Goal: Information Seeking & Learning: Learn about a topic

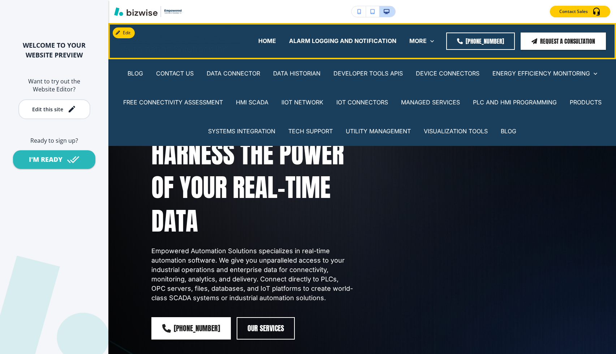
click at [507, 125] on div "BLOG" at bounding box center [508, 131] width 29 height 29
click at [507, 129] on p "BLOG" at bounding box center [509, 131] width 16 height 8
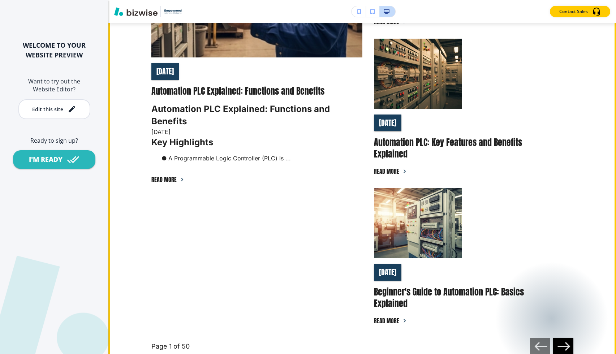
scroll to position [369, 0]
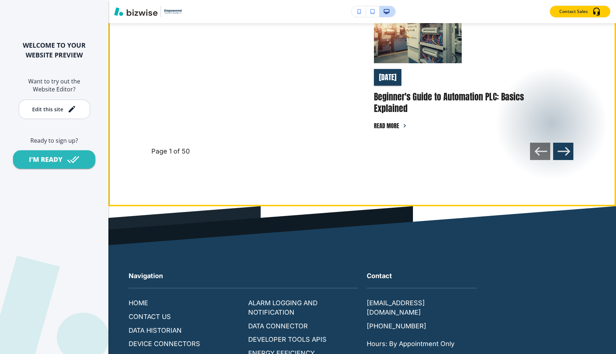
click at [569, 150] on icon "button" at bounding box center [564, 151] width 15 height 15
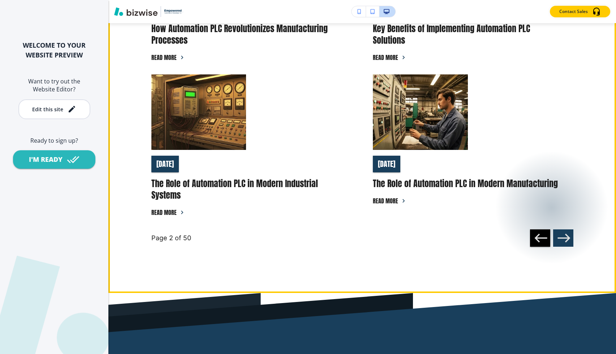
click at [562, 233] on icon "button" at bounding box center [564, 238] width 15 height 15
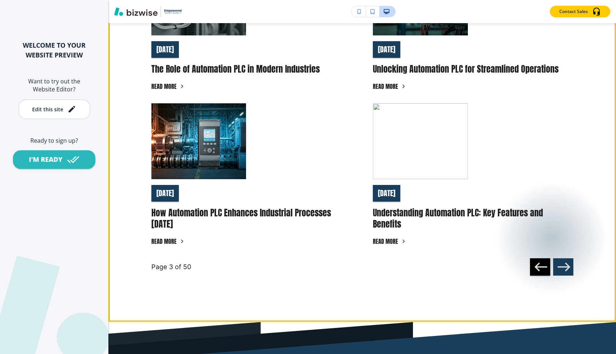
click at [565, 267] on icon "button" at bounding box center [564, 267] width 13 height 9
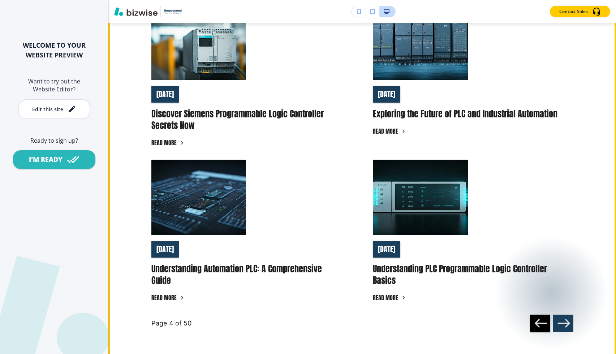
scroll to position [409, 0]
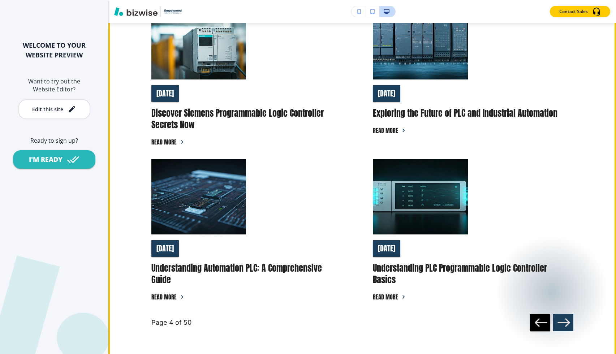
click at [568, 325] on icon "button" at bounding box center [564, 322] width 15 height 15
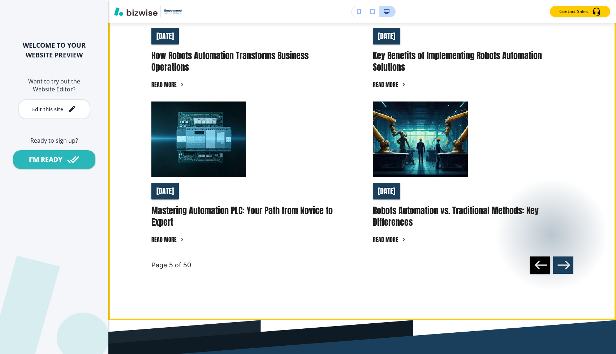
click at [566, 266] on icon "button" at bounding box center [564, 265] width 15 height 15
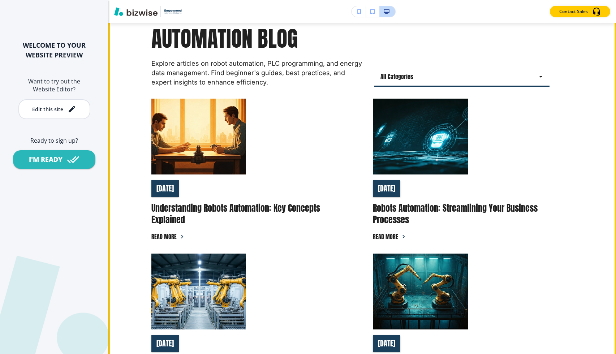
scroll to position [0, 0]
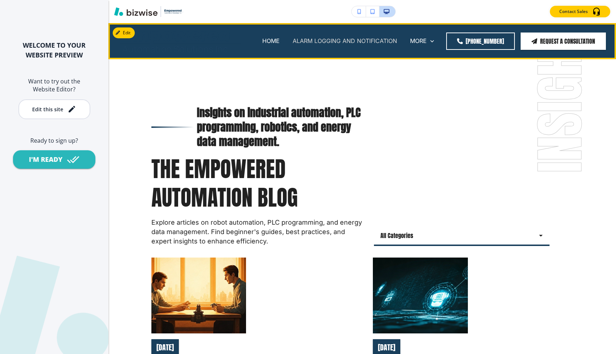
click at [348, 43] on p "ALARM LOGGING AND NOTIFICATION" at bounding box center [345, 41] width 104 height 8
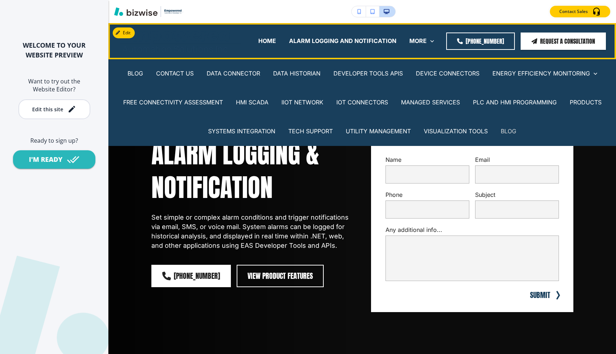
click at [512, 129] on p "BLOG" at bounding box center [509, 131] width 16 height 8
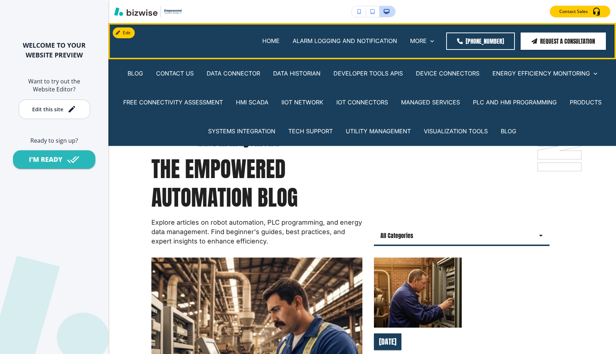
click at [136, 68] on div "BLOG" at bounding box center [135, 73] width 29 height 29
click at [136, 71] on p "BLOG" at bounding box center [136, 73] width 16 height 8
click at [135, 73] on p "BLOG" at bounding box center [136, 73] width 16 height 8
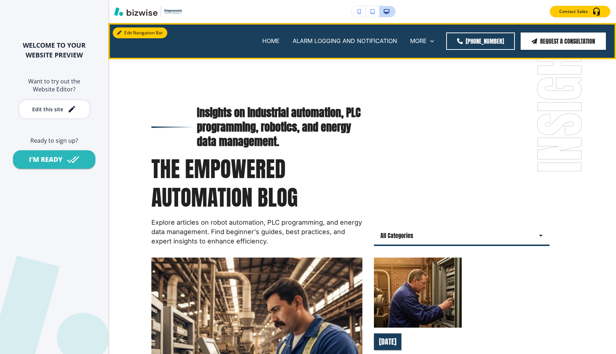
click at [129, 29] on button "Edit Navigation Bar" at bounding box center [140, 32] width 55 height 11
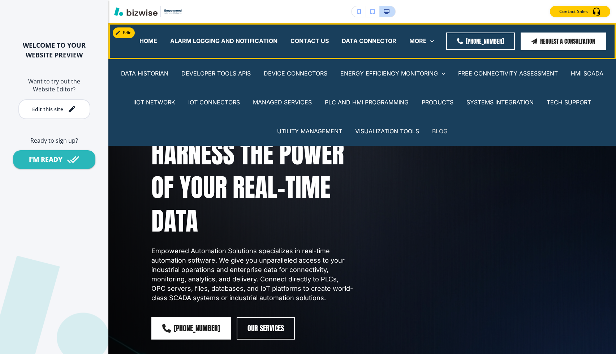
click at [441, 132] on p "BLOG" at bounding box center [440, 131] width 16 height 8
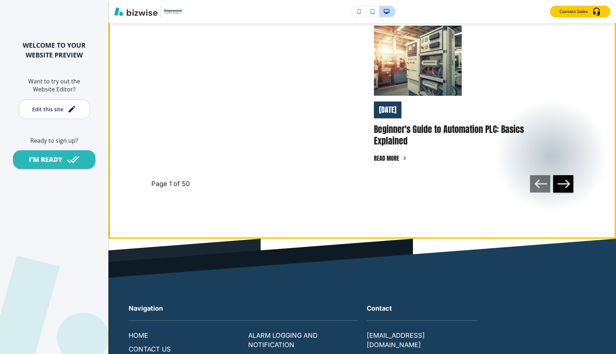
scroll to position [603, 0]
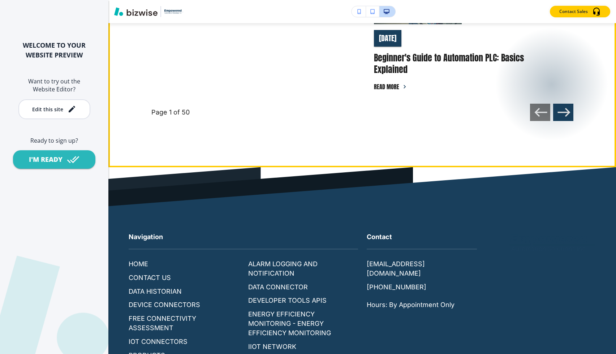
click at [560, 109] on icon "button" at bounding box center [564, 112] width 15 height 15
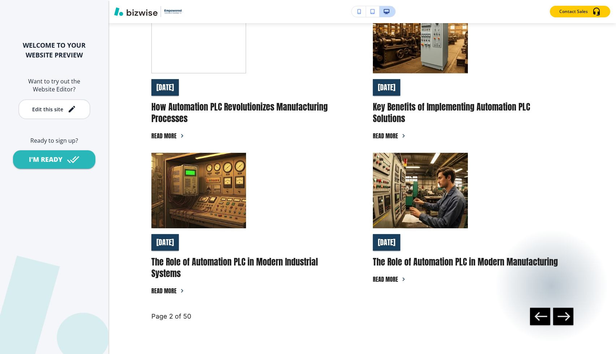
scroll to position [406, 0]
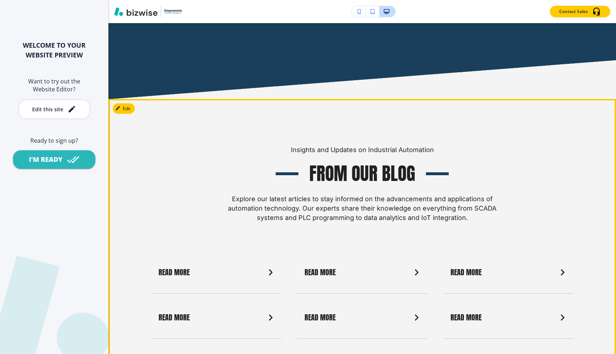
scroll to position [2328, 0]
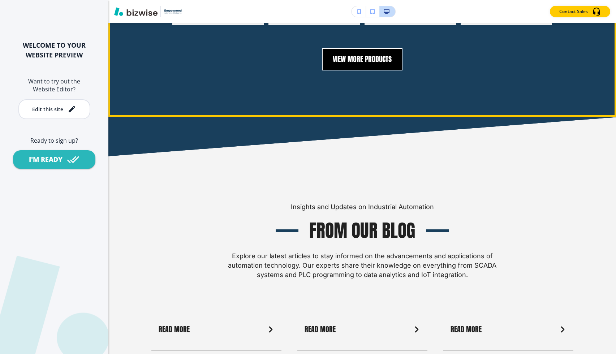
click at [377, 56] on button "View More Products" at bounding box center [362, 59] width 81 height 22
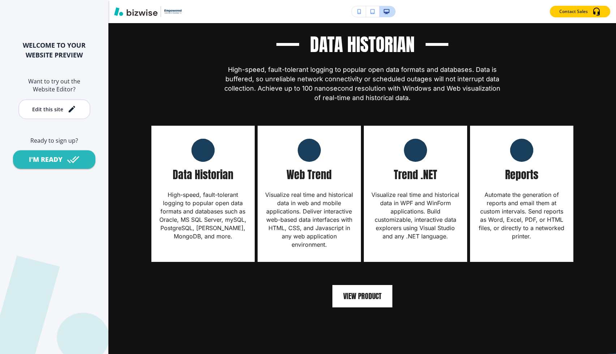
scroll to position [1126, 0]
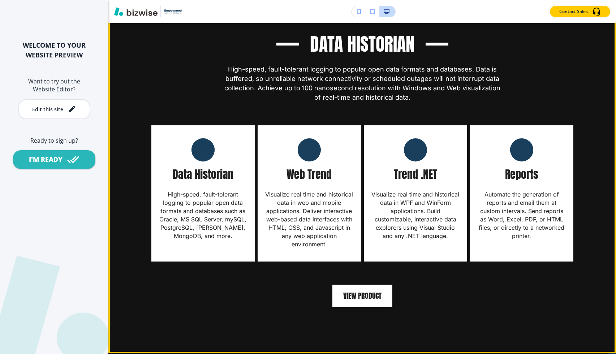
click at [411, 151] on img at bounding box center [415, 149] width 23 height 23
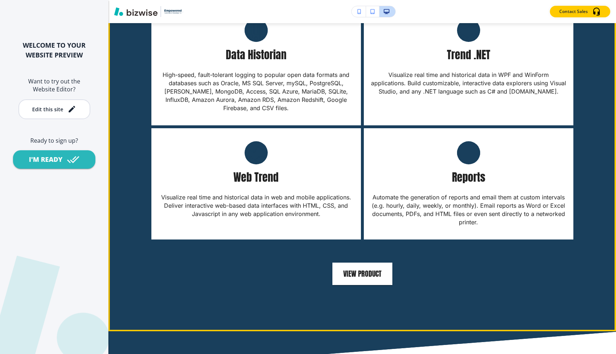
scroll to position [1660, 0]
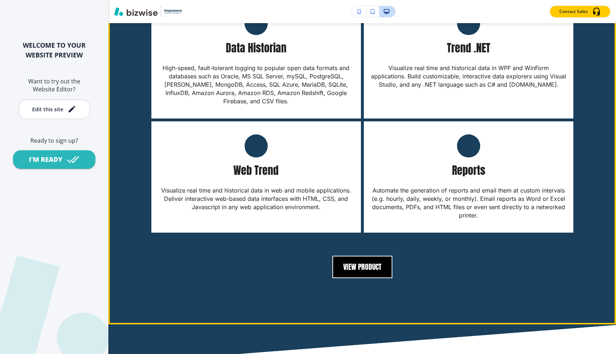
click at [365, 262] on button "View Product" at bounding box center [362, 267] width 60 height 22
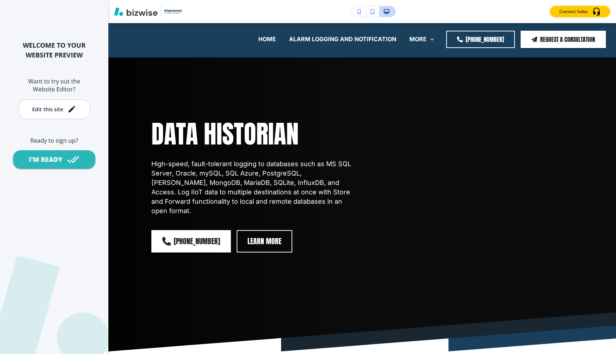
scroll to position [0, 0]
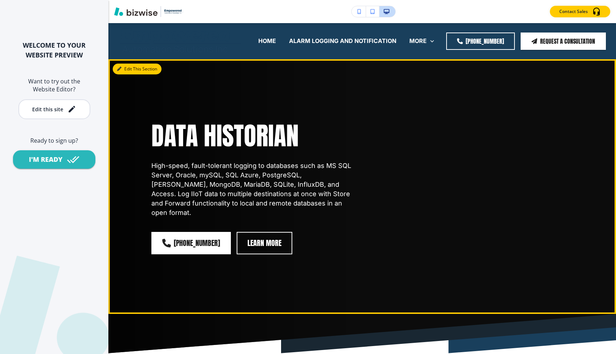
click at [132, 71] on button "Edit This Section" at bounding box center [137, 69] width 49 height 11
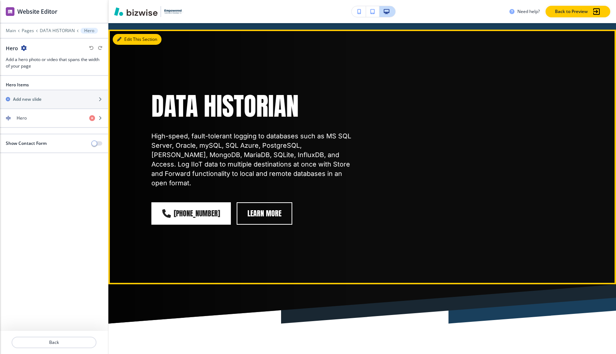
scroll to position [36, 0]
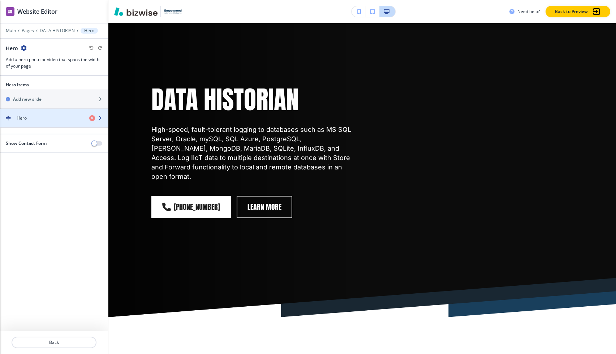
click at [61, 117] on div "Hero" at bounding box center [41, 118] width 83 height 7
click at [51, 120] on div "Hero" at bounding box center [41, 118] width 83 height 7
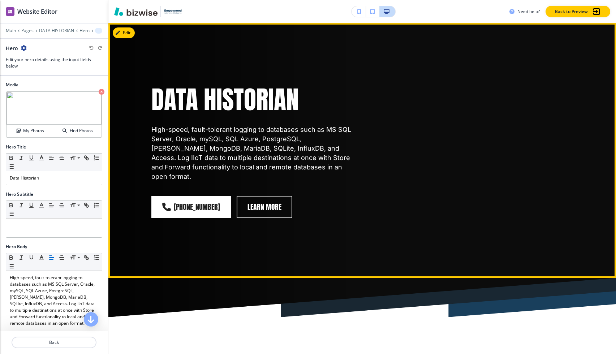
scroll to position [0, 0]
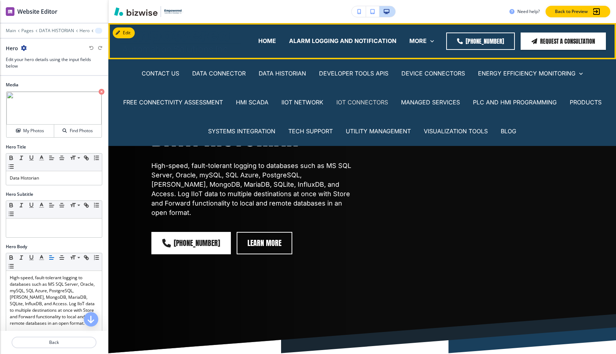
click at [379, 102] on p "IOT CONNECTORS" at bounding box center [362, 102] width 52 height 8
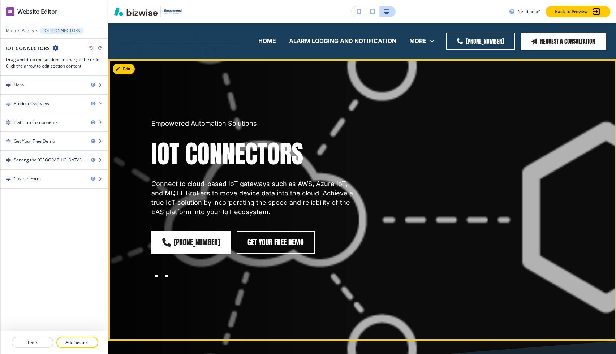
click at [166, 273] on div at bounding box center [167, 276] width 10 height 10
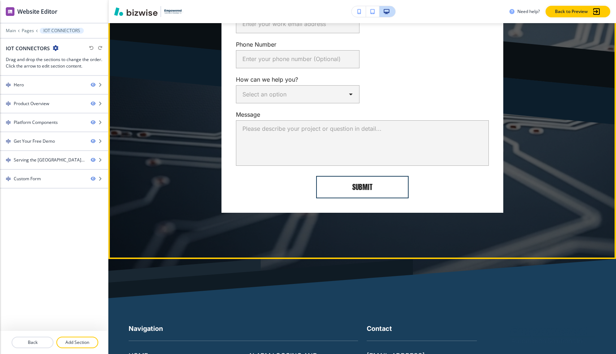
scroll to position [2148, 0]
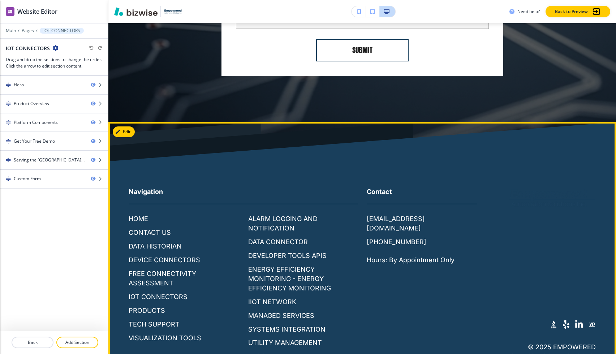
click at [253, 352] on p "BLOG" at bounding box center [256, 356] width 17 height 9
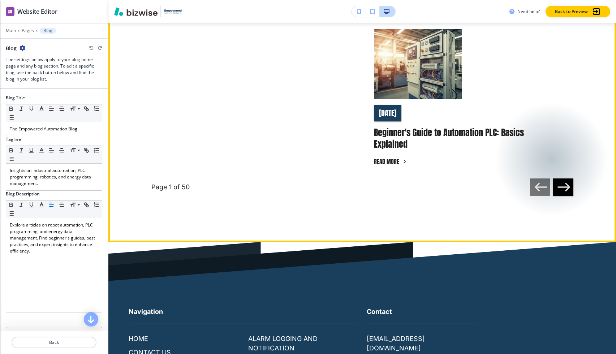
scroll to position [529, 0]
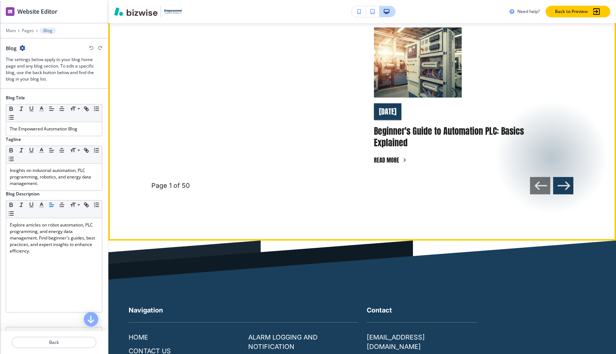
click at [561, 183] on icon "button" at bounding box center [564, 185] width 15 height 15
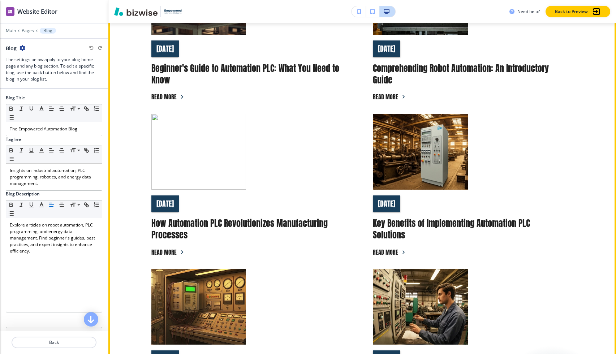
scroll to position [437, 0]
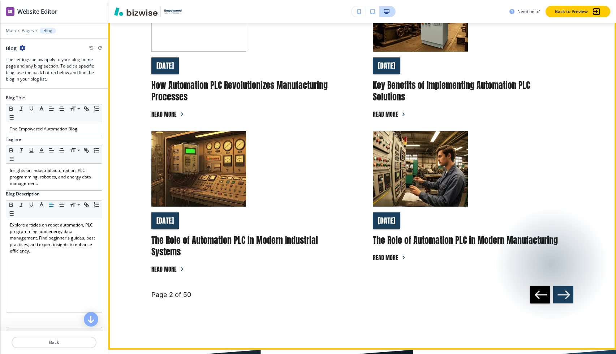
click at [565, 288] on icon "button" at bounding box center [564, 294] width 15 height 15
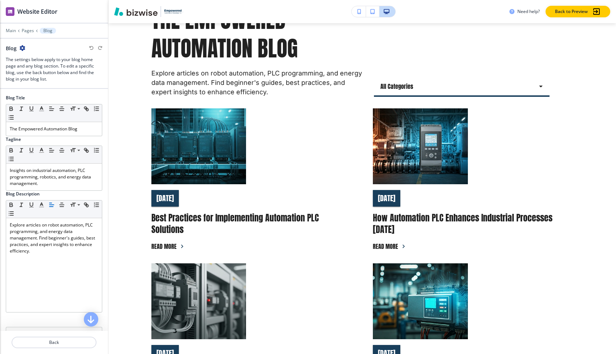
scroll to position [143, 0]
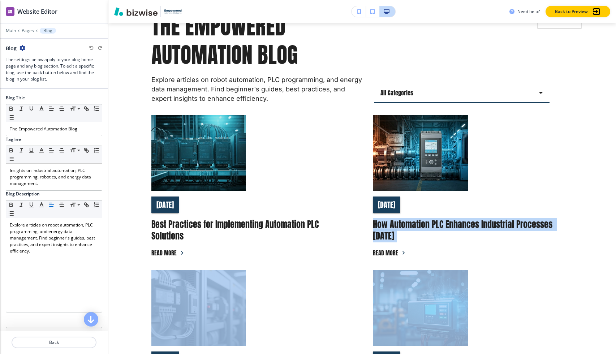
drag, startPoint x: 564, startPoint y: 288, endPoint x: 559, endPoint y: 201, distance: 86.9
click at [559, 201] on div "August 26 Best Practices for Implementing Automation PLC Solutions Read more Au…" at bounding box center [362, 336] width 422 height 442
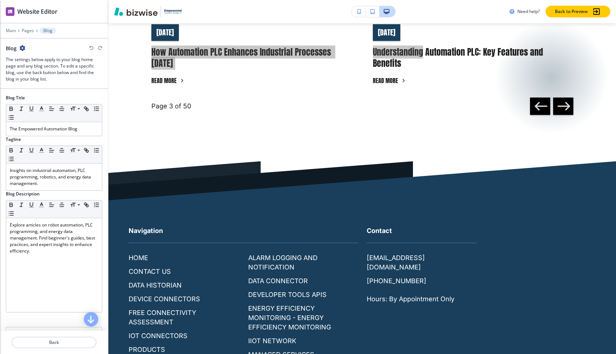
scroll to position [686, 0]
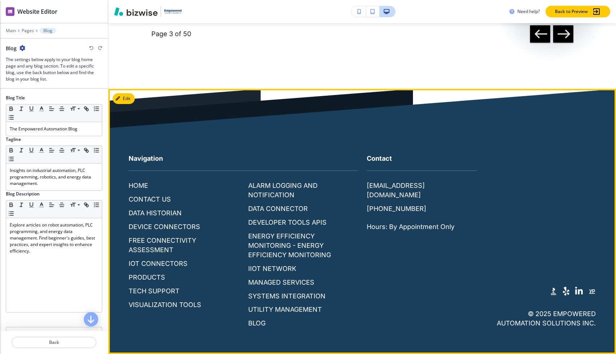
click at [580, 291] on span at bounding box center [579, 291] width 8 height 9
click at [593, 293] on icon at bounding box center [592, 293] width 6 height 1
click at [565, 294] on span at bounding box center [566, 291] width 7 height 9
click at [554, 290] on icon ".st0{fill:#015A75;}" at bounding box center [553, 291] width 14 height 14
